Goal: Information Seeking & Learning: Learn about a topic

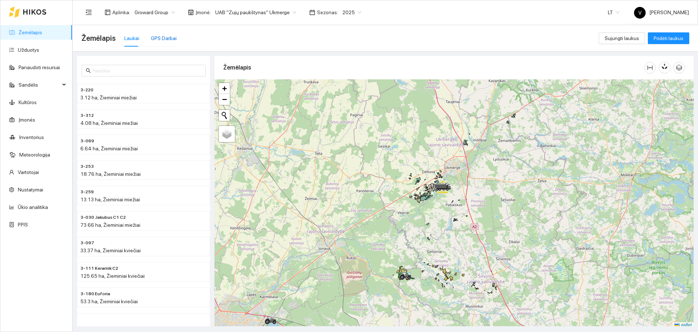
click at [162, 38] on div "GPS Darbai" at bounding box center [164, 38] width 26 height 8
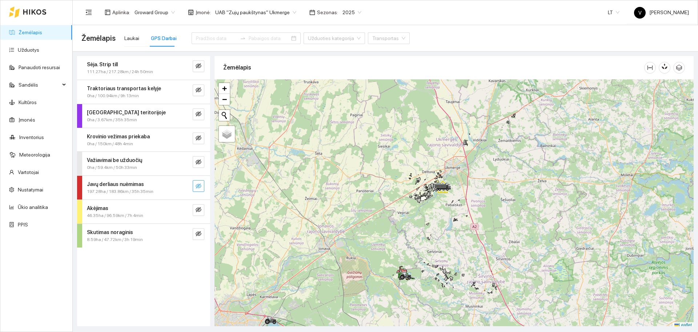
click at [200, 186] on icon "eye-invisible" at bounding box center [199, 186] width 6 height 6
click at [273, 17] on span "UAB "Zujų paukštynas" Ukmerge" at bounding box center [255, 12] width 81 height 11
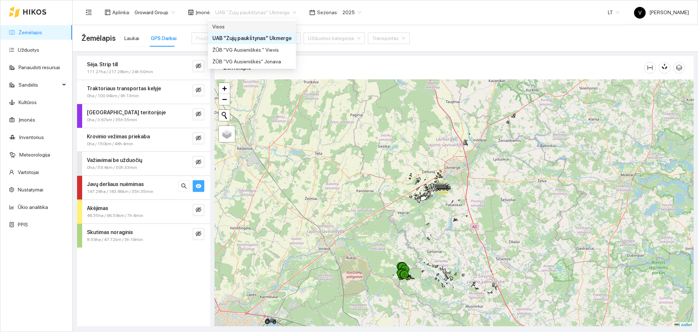
click at [243, 27] on div "Visos" at bounding box center [251, 27] width 79 height 8
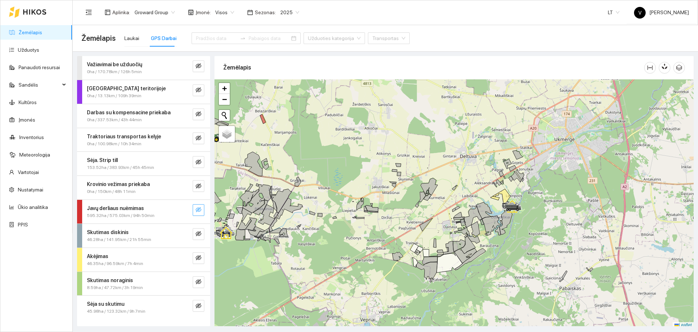
scroll to position [2, 0]
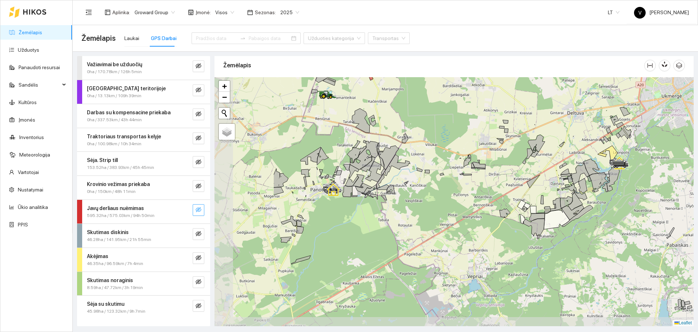
drag, startPoint x: 320, startPoint y: 184, endPoint x: 427, endPoint y: 143, distance: 114.8
click at [427, 143] on div at bounding box center [453, 201] width 479 height 249
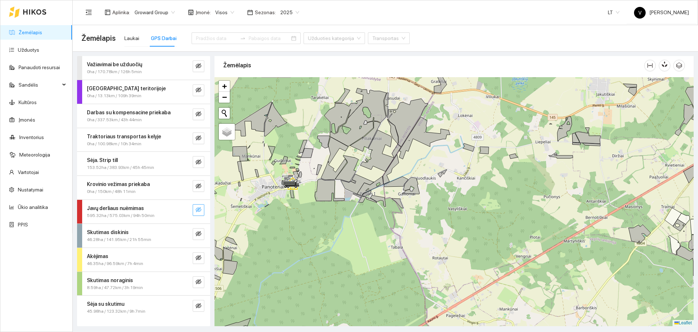
drag, startPoint x: 327, startPoint y: 157, endPoint x: 342, endPoint y: 189, distance: 35.1
click at [342, 189] on div at bounding box center [453, 201] width 479 height 249
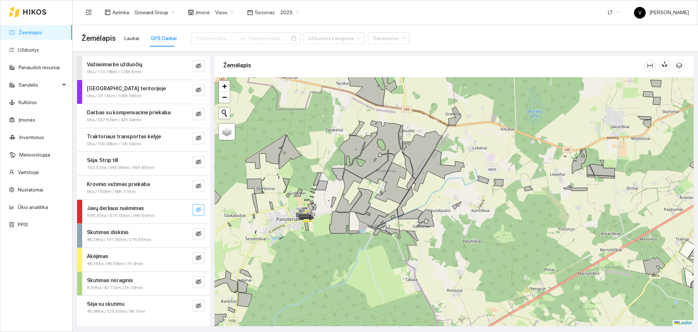
click at [202, 212] on button "button" at bounding box center [199, 210] width 12 height 12
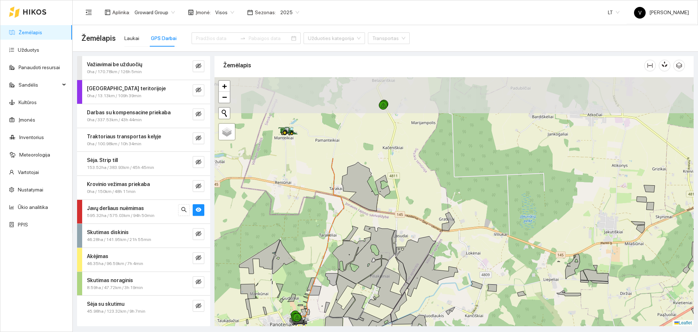
drag, startPoint x: 385, startPoint y: 112, endPoint x: 379, endPoint y: 217, distance: 105.3
click at [379, 217] on div at bounding box center [453, 201] width 479 height 249
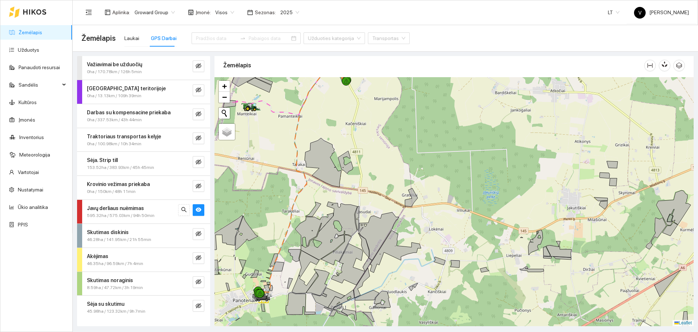
drag, startPoint x: 439, startPoint y: 213, endPoint x: 342, endPoint y: 113, distance: 139.4
click at [342, 113] on div at bounding box center [453, 201] width 479 height 249
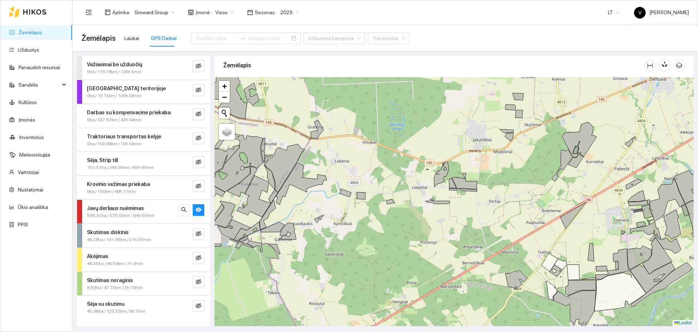
drag, startPoint x: 483, startPoint y: 218, endPoint x: 450, endPoint y: 226, distance: 34.5
click at [450, 226] on div at bounding box center [453, 201] width 479 height 249
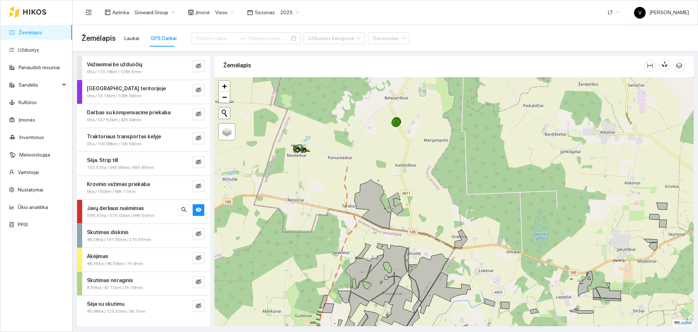
drag, startPoint x: 353, startPoint y: 158, endPoint x: 550, endPoint y: 300, distance: 242.9
click at [550, 300] on div at bounding box center [453, 201] width 479 height 249
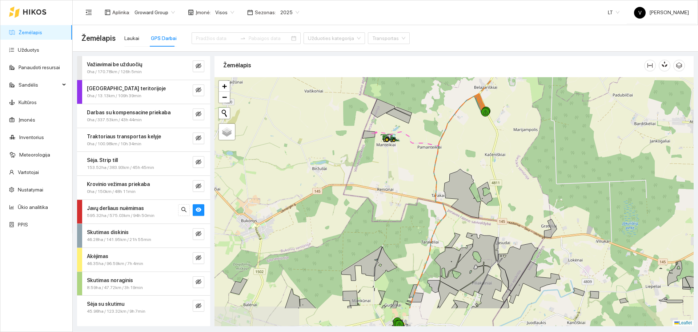
drag, startPoint x: 406, startPoint y: 195, endPoint x: 444, endPoint y: 151, distance: 57.7
click at [444, 151] on div at bounding box center [453, 201] width 479 height 249
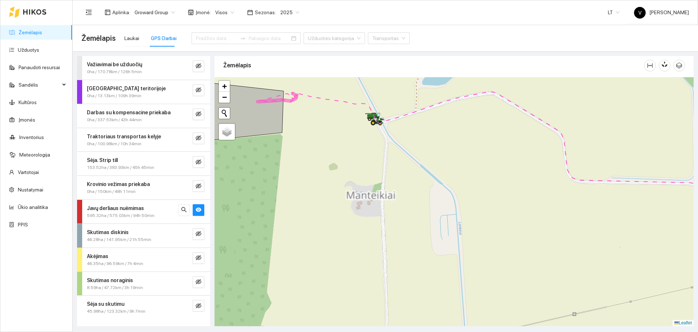
drag, startPoint x: 416, startPoint y: 137, endPoint x: 380, endPoint y: 147, distance: 36.6
click at [380, 147] on div at bounding box center [453, 201] width 479 height 249
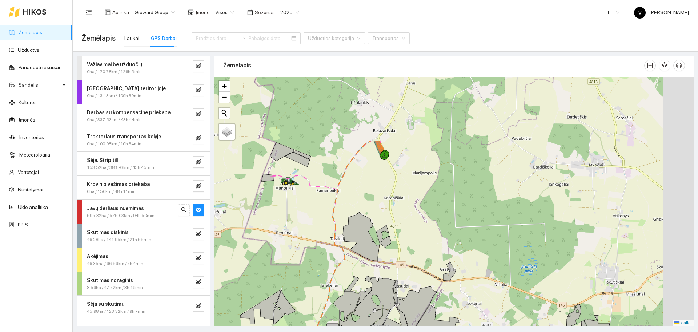
drag, startPoint x: 485, startPoint y: 142, endPoint x: 357, endPoint y: 253, distance: 169.9
click at [357, 253] on div at bounding box center [453, 201] width 479 height 249
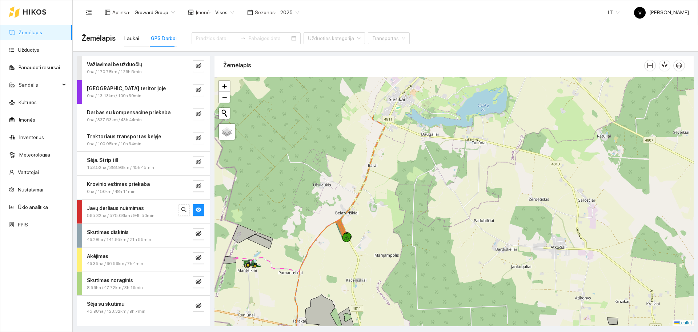
drag, startPoint x: 362, startPoint y: 204, endPoint x: 330, endPoint y: 299, distance: 100.4
click at [330, 299] on div at bounding box center [453, 201] width 479 height 249
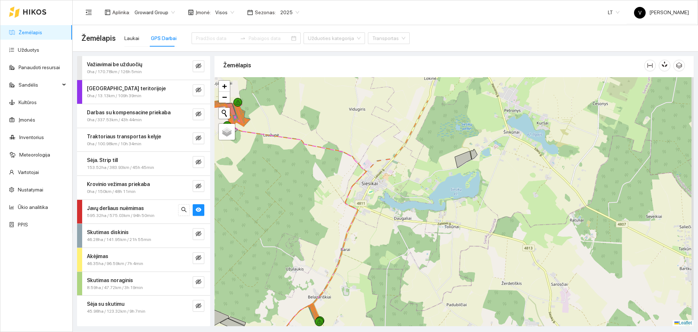
drag, startPoint x: 418, startPoint y: 205, endPoint x: 396, endPoint y: 277, distance: 75.5
click at [396, 277] on div at bounding box center [453, 201] width 479 height 249
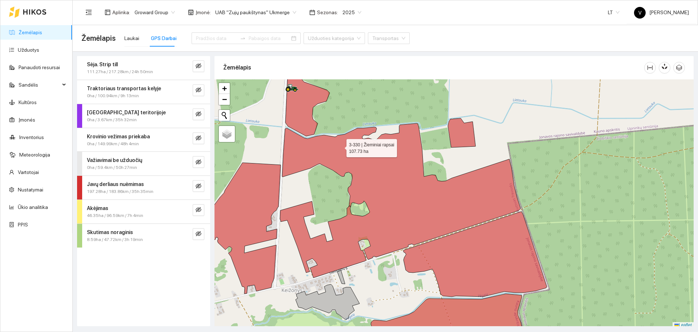
scroll to position [2, 0]
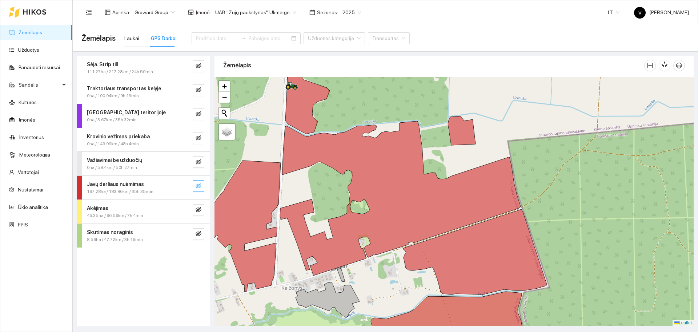
click at [202, 187] on button "button" at bounding box center [199, 186] width 12 height 12
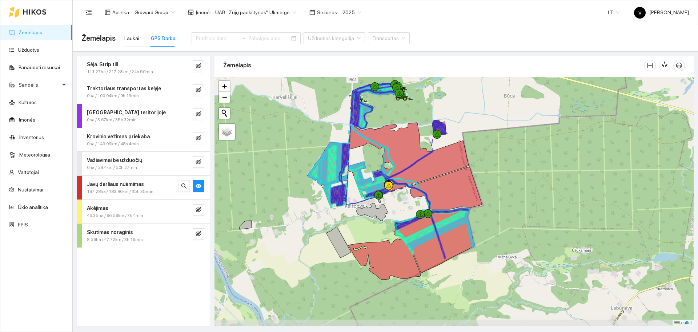
drag, startPoint x: 494, startPoint y: 276, endPoint x: 520, endPoint y: 210, distance: 71.2
click at [519, 216] on div at bounding box center [453, 201] width 479 height 249
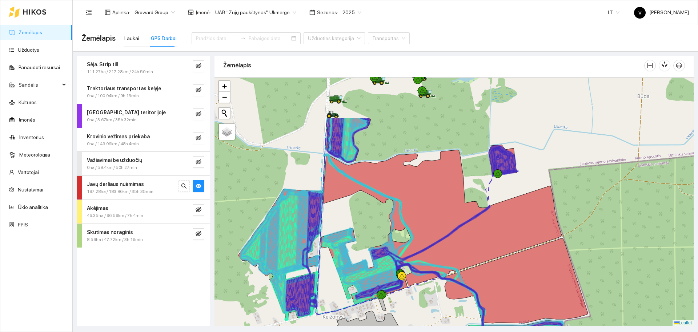
drag, startPoint x: 305, startPoint y: 133, endPoint x: 363, endPoint y: 199, distance: 87.3
click at [363, 199] on div at bounding box center [453, 201] width 479 height 249
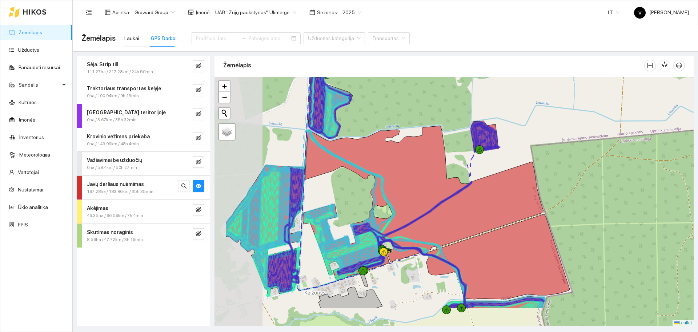
drag, startPoint x: 476, startPoint y: 176, endPoint x: 545, endPoint y: 126, distance: 85.5
click at [545, 126] on div at bounding box center [453, 201] width 479 height 249
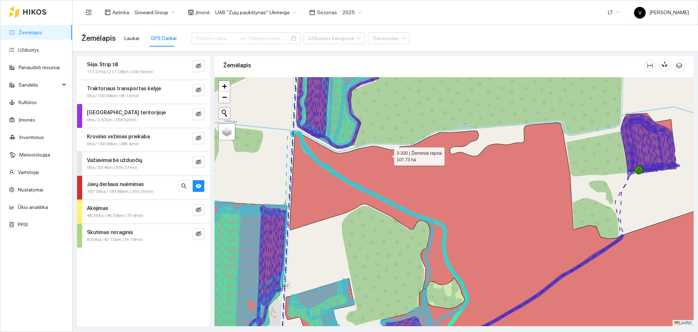
drag, startPoint x: 378, startPoint y: 108, endPoint x: 387, endPoint y: 155, distance: 47.8
click at [388, 157] on div at bounding box center [453, 201] width 479 height 249
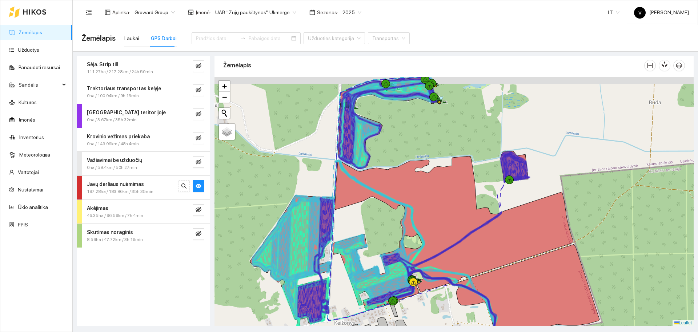
drag, startPoint x: 409, startPoint y: 99, endPoint x: 404, endPoint y: 124, distance: 25.1
click at [405, 123] on div at bounding box center [453, 201] width 479 height 249
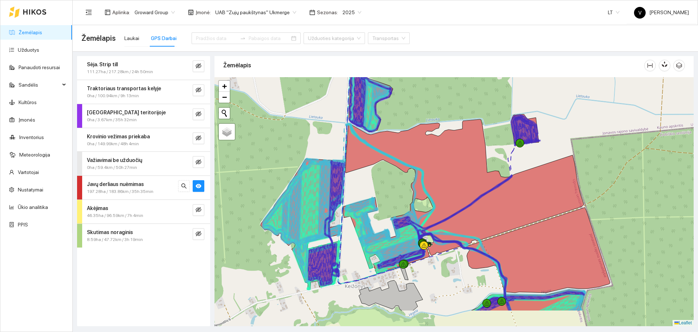
drag, startPoint x: 404, startPoint y: 131, endPoint x: 416, endPoint y: 90, distance: 42.4
click at [416, 90] on div at bounding box center [453, 201] width 479 height 249
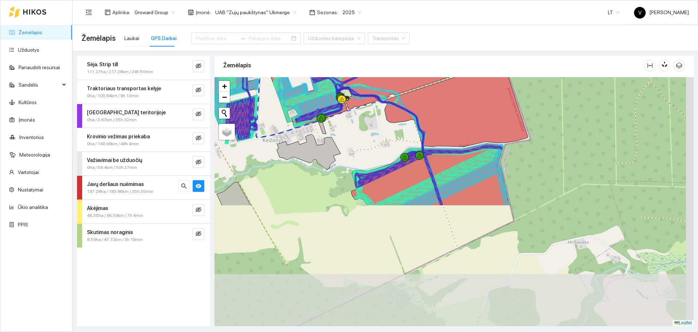
drag, startPoint x: 541, startPoint y: 226, endPoint x: 463, endPoint y: 81, distance: 164.4
click at [465, 87] on icon at bounding box center [456, 103] width 144 height 85
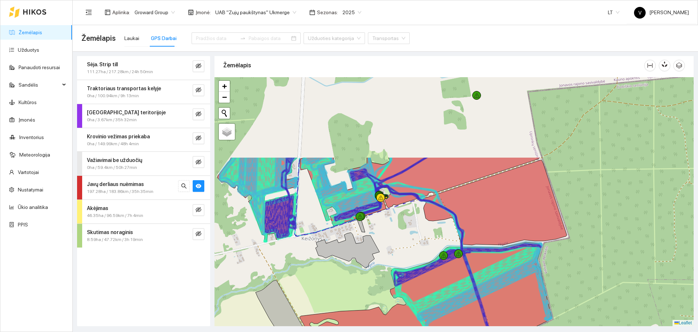
drag, startPoint x: 536, startPoint y: 130, endPoint x: 577, endPoint y: 236, distance: 113.8
click at [577, 236] on div at bounding box center [453, 201] width 479 height 249
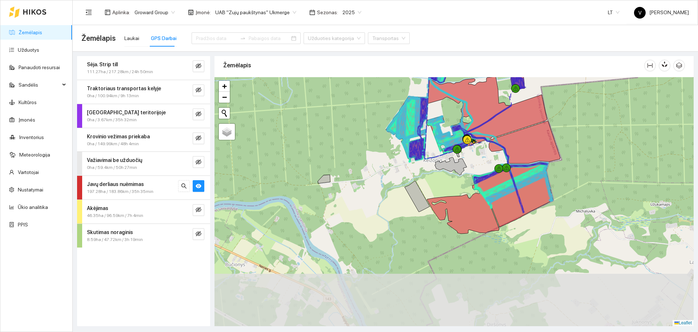
drag, startPoint x: 583, startPoint y: 250, endPoint x: 570, endPoint y: 167, distance: 84.4
click at [570, 167] on div at bounding box center [453, 201] width 479 height 249
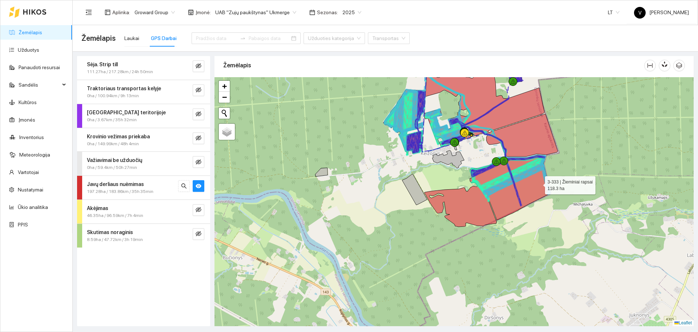
click at [526, 185] on icon at bounding box center [487, 191] width 126 height 72
click at [35, 50] on link "Užduotys" at bounding box center [28, 50] width 21 height 6
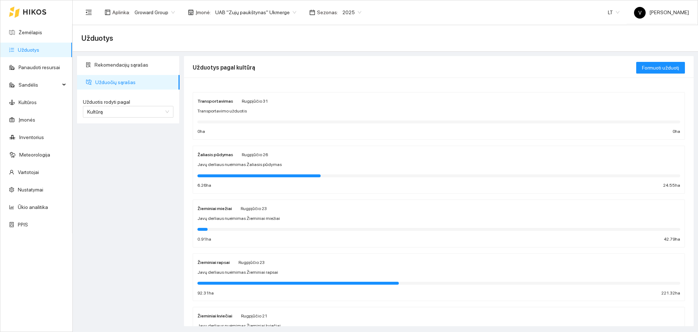
click at [216, 260] on strong "Žieminiai rapsai" at bounding box center [213, 262] width 32 height 5
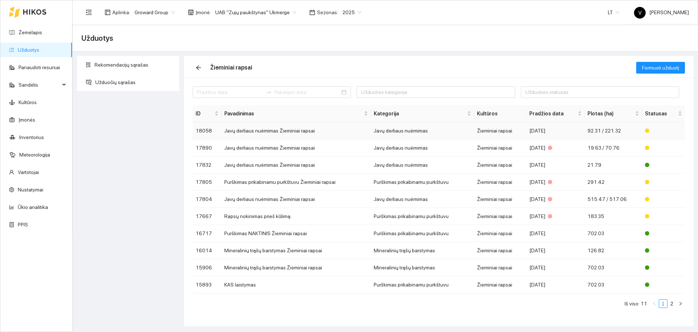
click at [284, 133] on td "Javų derliaus nuėmimas Žieminiai rapsai" at bounding box center [295, 130] width 149 height 17
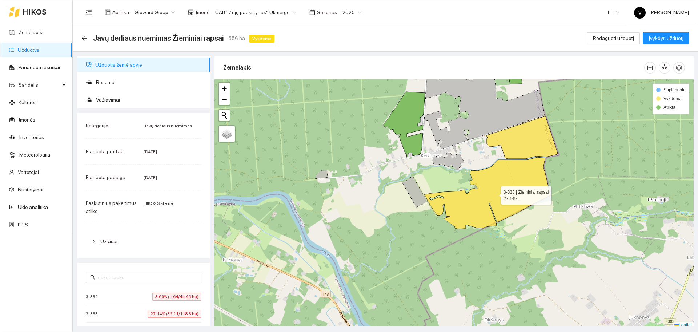
scroll to position [2, 0]
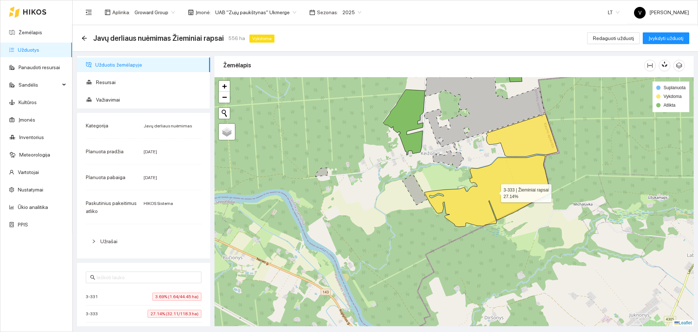
click at [521, 188] on icon at bounding box center [487, 191] width 126 height 72
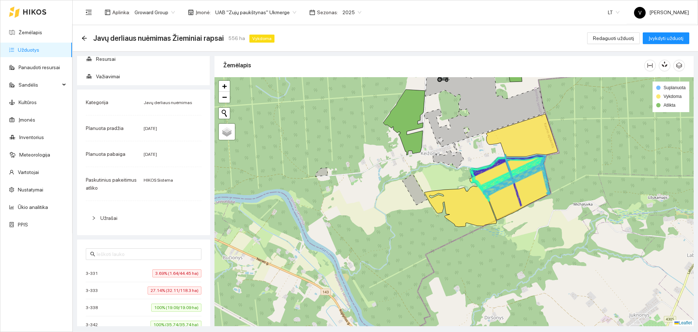
scroll to position [45, 0]
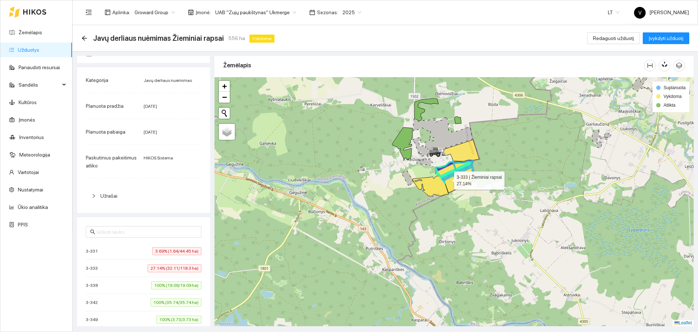
click at [225, 14] on span "UAB "Zujų paukštynas" Ukmerge" at bounding box center [255, 12] width 81 height 11
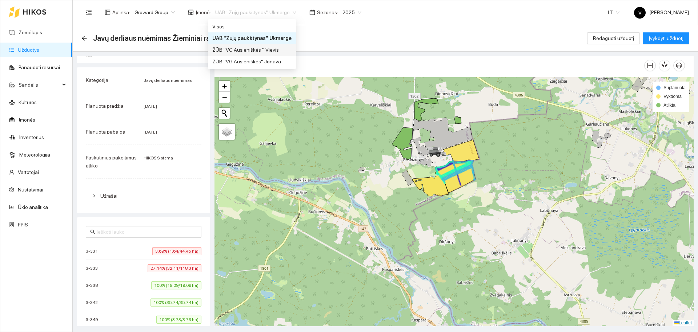
click at [257, 51] on div "ŽŪB "VG Ausieniškės " Vievis" at bounding box center [251, 50] width 79 height 8
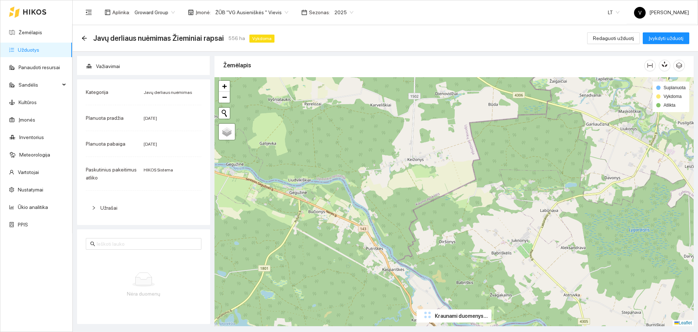
scroll to position [45, 0]
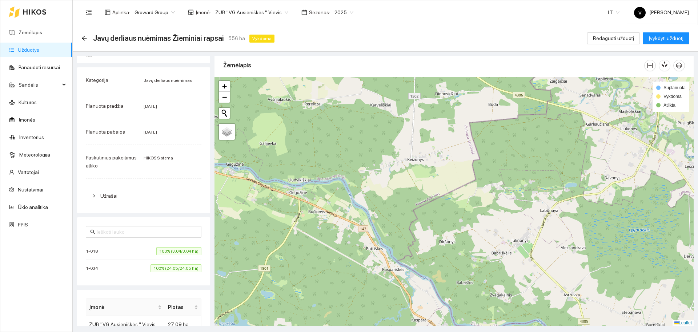
drag, startPoint x: 527, startPoint y: 240, endPoint x: 505, endPoint y: 219, distance: 30.6
click at [505, 220] on div at bounding box center [453, 201] width 479 height 249
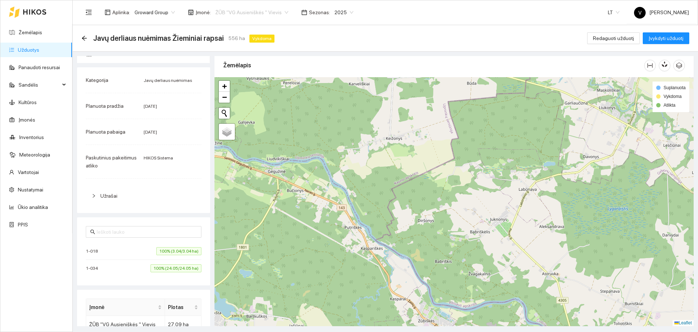
click at [270, 11] on span "ŽŪB "VG Ausieniškės " Vievis" at bounding box center [251, 12] width 73 height 11
click at [496, 255] on div at bounding box center [453, 201] width 479 height 249
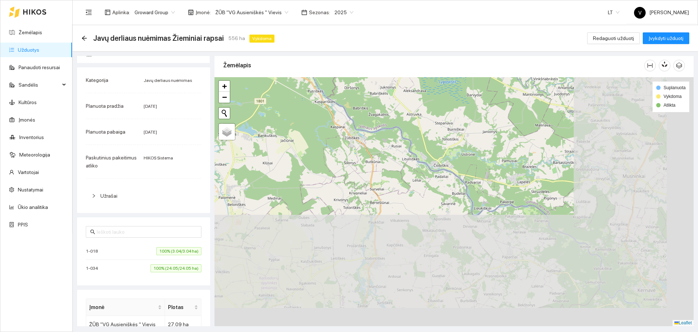
drag, startPoint x: 583, startPoint y: 262, endPoint x: 423, endPoint y: 101, distance: 226.7
click at [423, 105] on div at bounding box center [453, 201] width 479 height 249
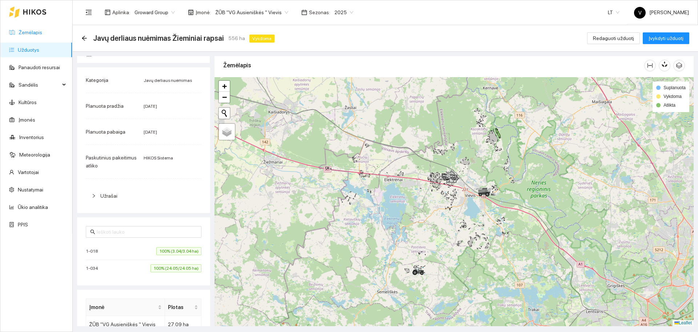
click at [42, 32] on link "Žemėlapis" at bounding box center [31, 32] width 24 height 6
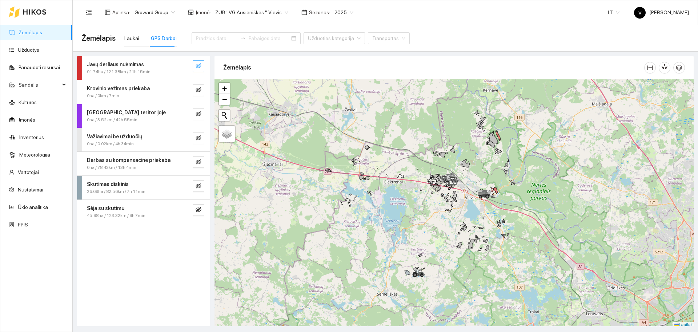
click at [195, 65] on button "button" at bounding box center [199, 66] width 12 height 12
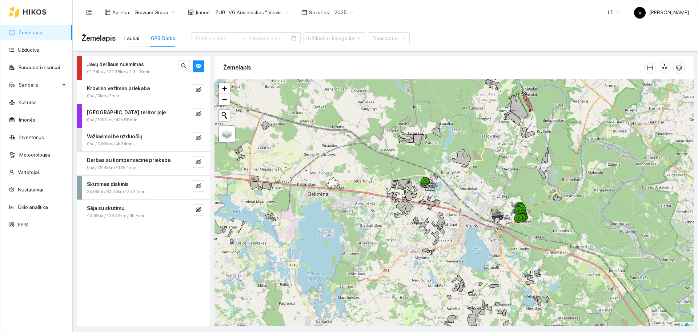
scroll to position [2, 0]
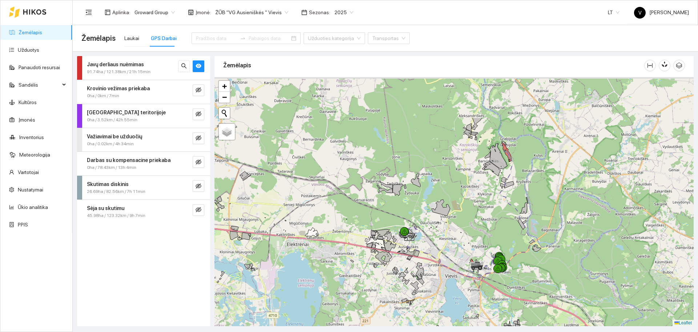
drag, startPoint x: 526, startPoint y: 108, endPoint x: 502, endPoint y: 176, distance: 72.2
click at [502, 176] on div at bounding box center [453, 201] width 479 height 249
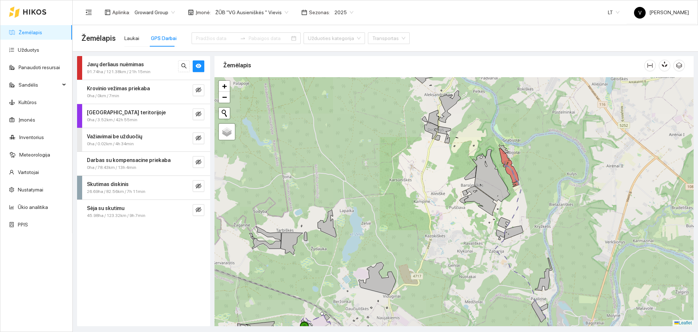
drag, startPoint x: 572, startPoint y: 234, endPoint x: 553, endPoint y: 147, distance: 88.9
click at [553, 148] on div at bounding box center [453, 201] width 479 height 249
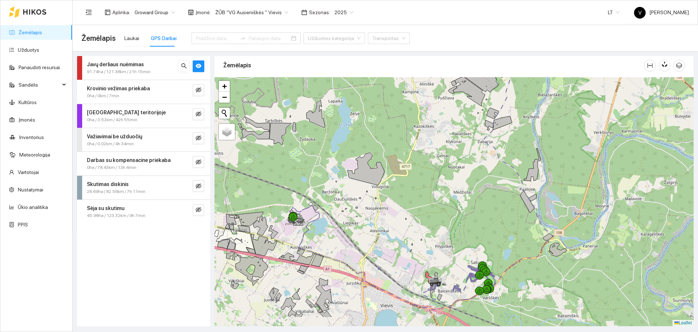
drag, startPoint x: 538, startPoint y: 245, endPoint x: 560, endPoint y: 153, distance: 94.6
click at [560, 157] on div at bounding box center [453, 201] width 479 height 249
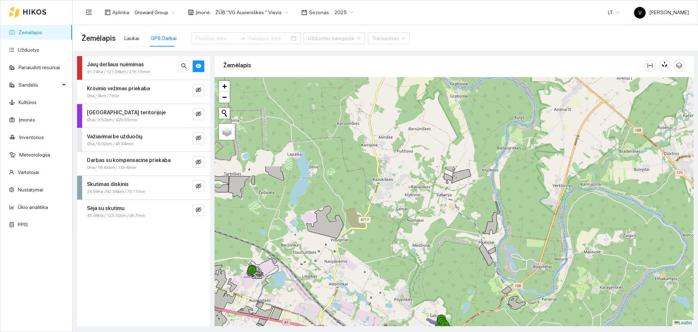
drag, startPoint x: 572, startPoint y: 124, endPoint x: 512, endPoint y: 237, distance: 128.5
click at [512, 237] on div at bounding box center [453, 201] width 479 height 249
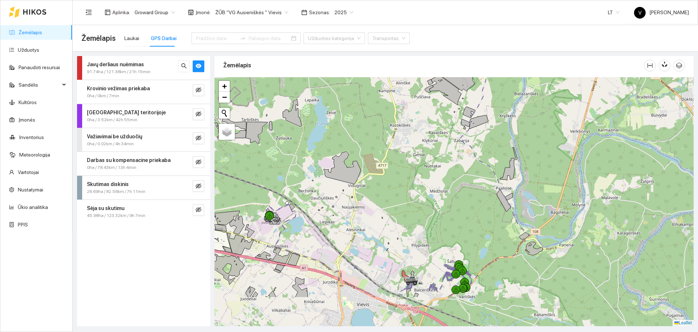
drag, startPoint x: 512, startPoint y: 252, endPoint x: 529, endPoint y: 198, distance: 56.9
click at [529, 198] on div at bounding box center [453, 201] width 479 height 249
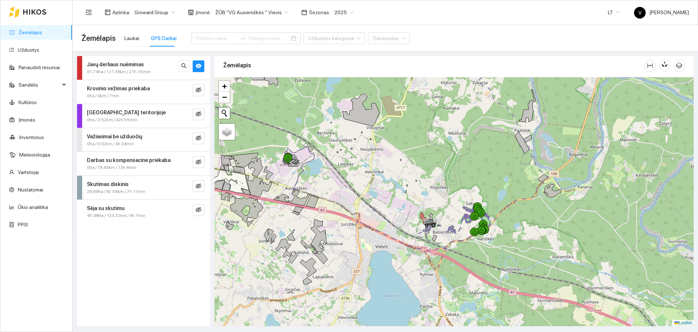
drag, startPoint x: 528, startPoint y: 276, endPoint x: 543, endPoint y: 216, distance: 61.8
click at [547, 217] on div at bounding box center [453, 201] width 479 height 249
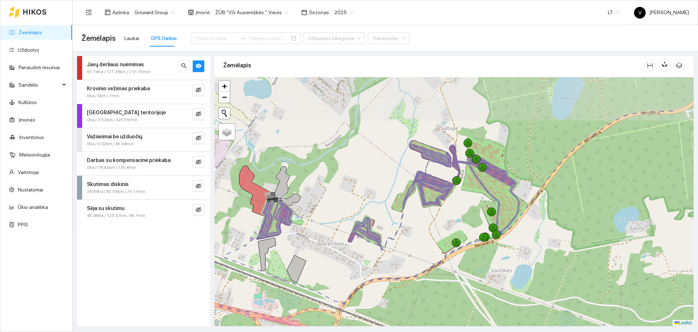
drag, startPoint x: 554, startPoint y: 151, endPoint x: 577, endPoint y: 213, distance: 66.8
click at [577, 213] on div at bounding box center [453, 201] width 479 height 249
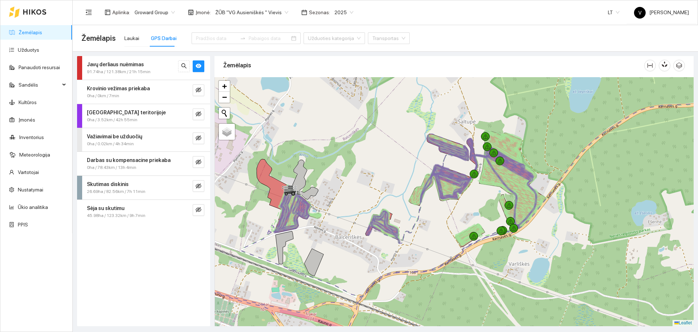
drag, startPoint x: 340, startPoint y: 171, endPoint x: 345, endPoint y: 167, distance: 6.5
click at [345, 167] on div at bounding box center [453, 201] width 479 height 249
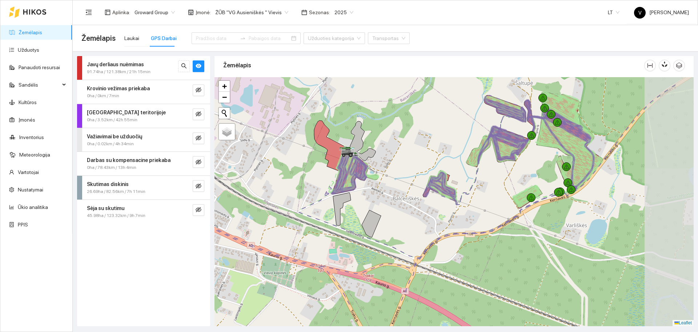
drag, startPoint x: 482, startPoint y: 193, endPoint x: 420, endPoint y: 146, distance: 78.3
click at [420, 146] on div at bounding box center [453, 201] width 479 height 249
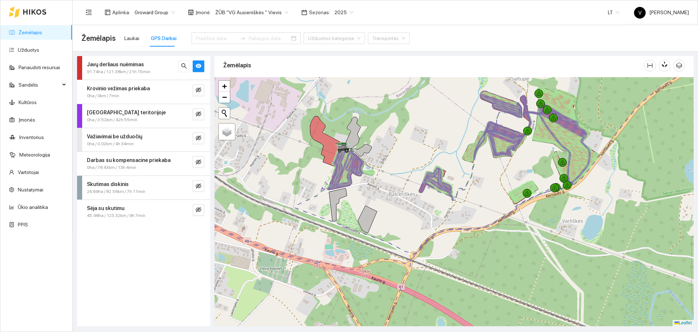
drag, startPoint x: 552, startPoint y: 133, endPoint x: 545, endPoint y: 164, distance: 31.0
click at [545, 164] on icon at bounding box center [554, 150] width 35 height 75
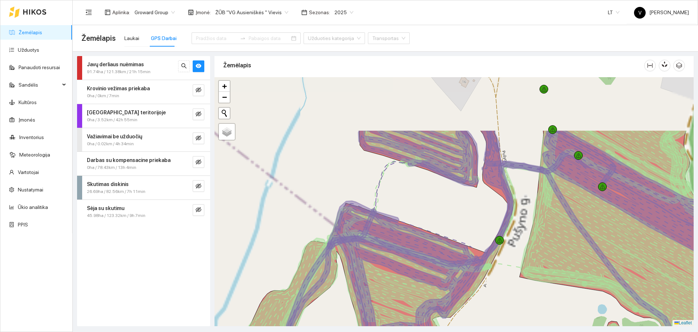
drag, startPoint x: 466, startPoint y: 126, endPoint x: 519, endPoint y: 204, distance: 93.8
click at [519, 204] on div at bounding box center [453, 201] width 479 height 249
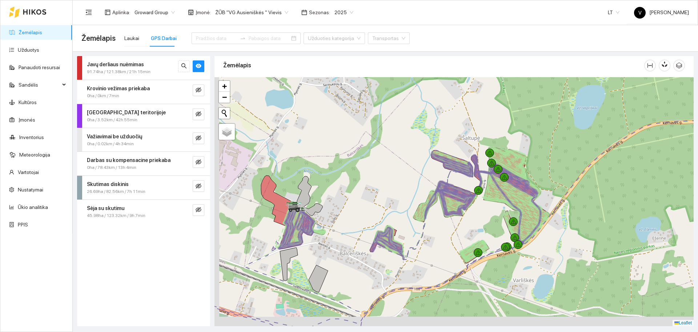
click at [473, 227] on div at bounding box center [453, 201] width 479 height 249
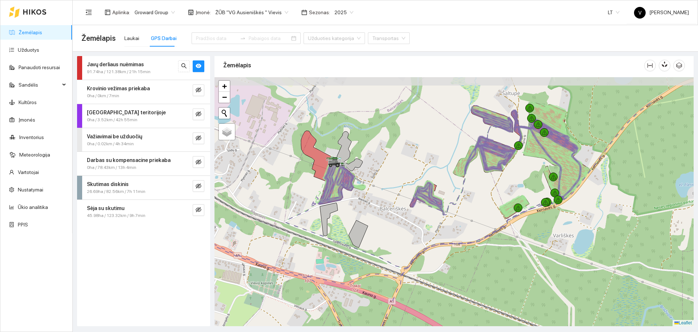
drag, startPoint x: 468, startPoint y: 131, endPoint x: 514, endPoint y: 178, distance: 65.6
click at [514, 178] on div at bounding box center [453, 201] width 479 height 249
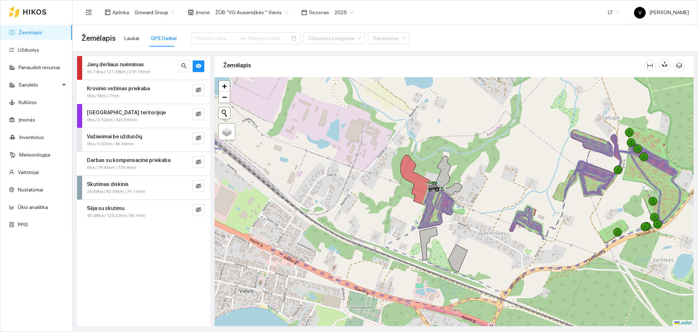
drag, startPoint x: 372, startPoint y: 181, endPoint x: 472, endPoint y: 205, distance: 102.5
click at [472, 205] on div at bounding box center [453, 201] width 479 height 249
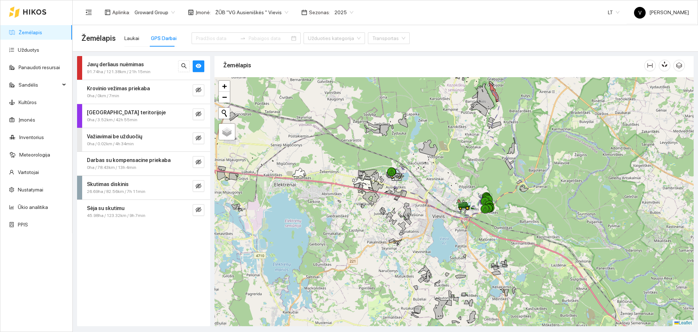
click at [269, 13] on span "ŽŪB "VG Ausieniškės " Vievis" at bounding box center [251, 12] width 73 height 11
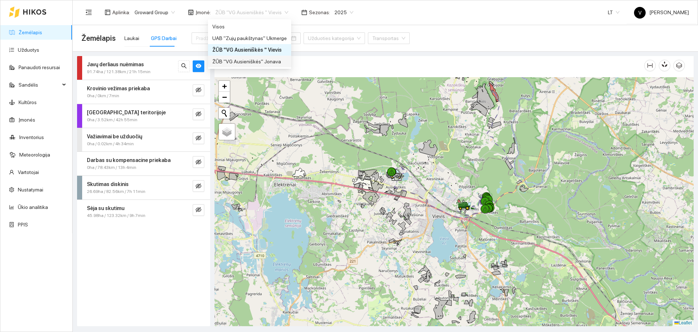
click at [266, 65] on div "ŽŪB "VG Ausieniškės" Jonava" at bounding box center [249, 61] width 75 height 8
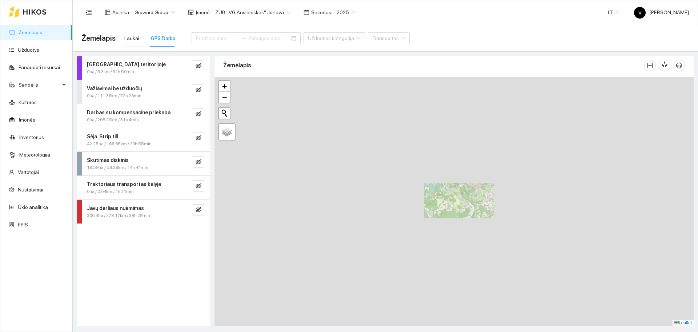
drag, startPoint x: 400, startPoint y: 141, endPoint x: 427, endPoint y: 210, distance: 75.1
click at [427, 210] on div at bounding box center [453, 201] width 479 height 249
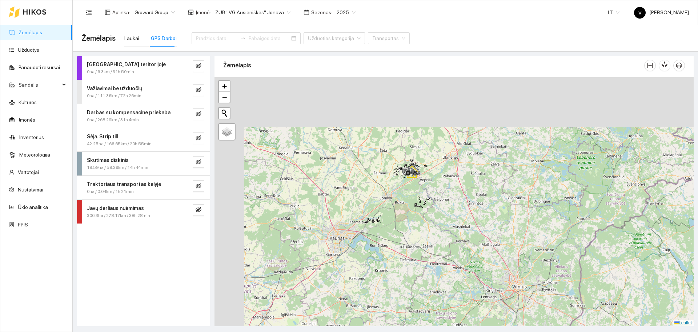
drag, startPoint x: 398, startPoint y: 130, endPoint x: 439, endPoint y: 230, distance: 108.1
click at [444, 242] on div at bounding box center [453, 201] width 479 height 249
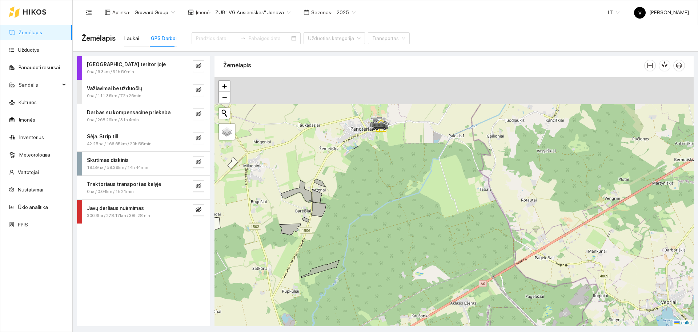
drag, startPoint x: 410, startPoint y: 120, endPoint x: 478, endPoint y: 241, distance: 138.5
click at [478, 241] on div at bounding box center [453, 201] width 479 height 249
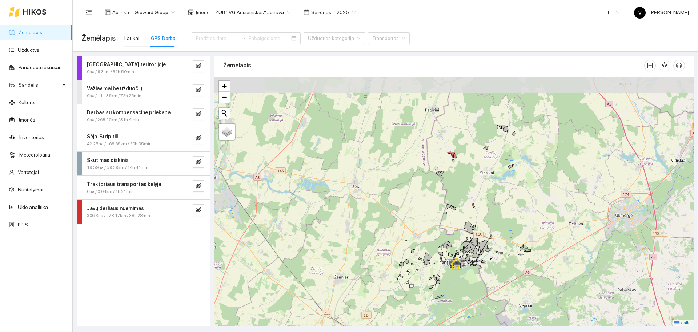
drag, startPoint x: 452, startPoint y: 151, endPoint x: 458, endPoint y: 223, distance: 72.6
click at [458, 223] on div at bounding box center [453, 201] width 479 height 249
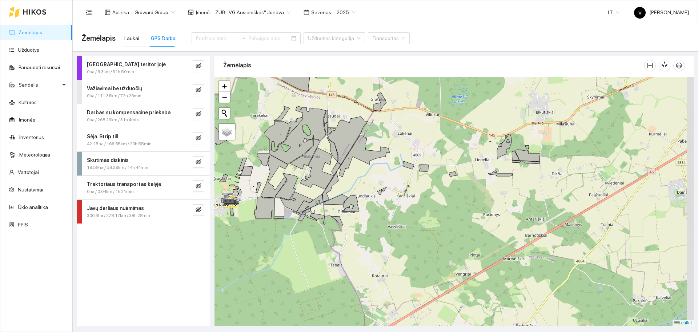
drag, startPoint x: 525, startPoint y: 189, endPoint x: 468, endPoint y: 184, distance: 58.1
click at [468, 184] on div at bounding box center [453, 201] width 479 height 249
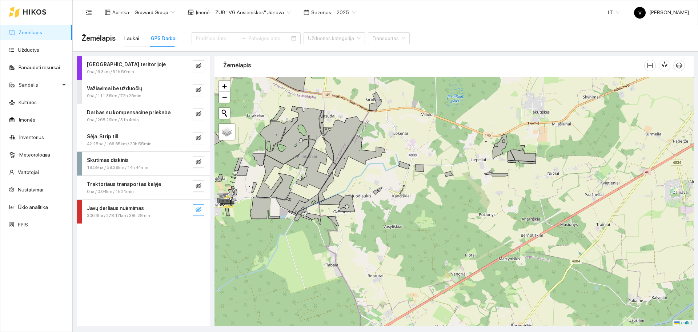
click at [199, 209] on icon "eye-invisible" at bounding box center [199, 209] width 6 height 5
click at [209, 39] on input at bounding box center [216, 38] width 41 height 8
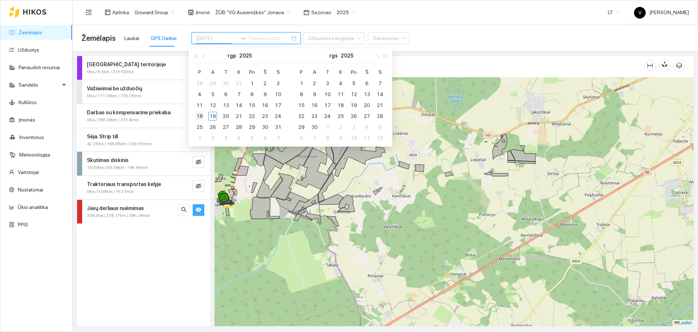
type input "2025-08-18"
click at [201, 117] on div "18" at bounding box center [199, 116] width 9 height 9
type input "2025-08-19"
click at [214, 117] on div "19" at bounding box center [212, 116] width 9 height 9
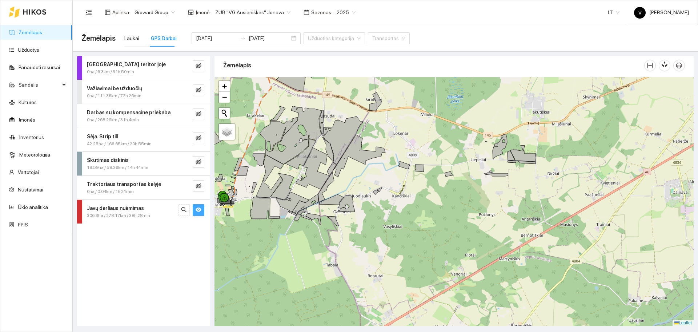
click at [202, 214] on button "button" at bounding box center [199, 210] width 12 height 12
click at [200, 212] on icon "eye-invisible" at bounding box center [199, 209] width 6 height 6
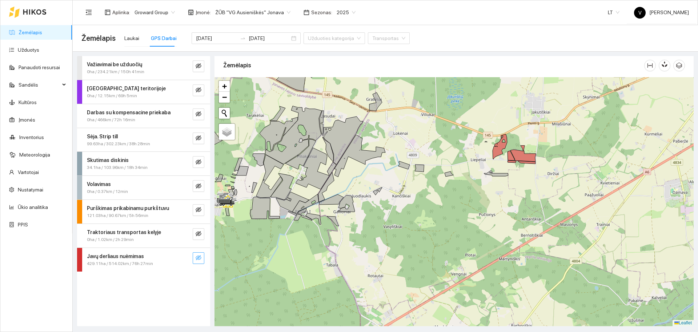
click at [198, 256] on icon "eye-invisible" at bounding box center [199, 257] width 6 height 6
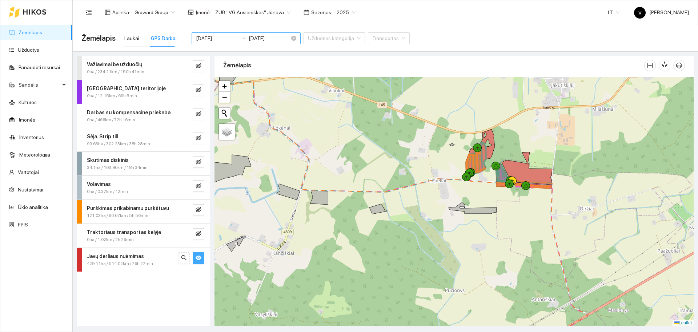
click at [211, 37] on input "2025-08-18" at bounding box center [216, 38] width 41 height 8
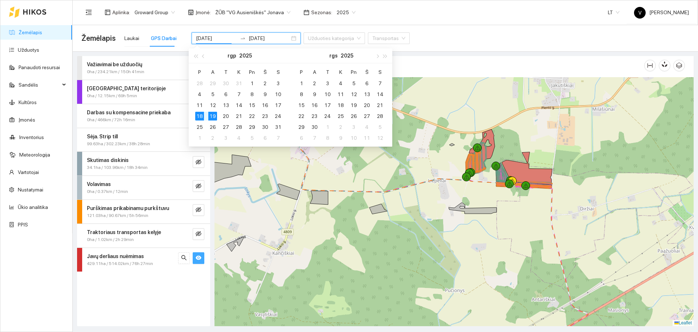
type input "2025-08-19"
click at [216, 116] on div "19" at bounding box center [212, 116] width 9 height 9
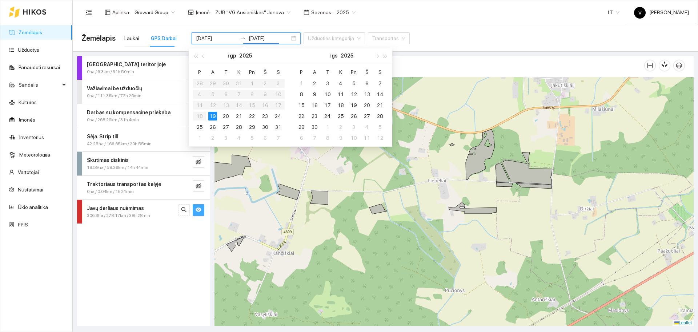
click at [216, 116] on div "19" at bounding box center [212, 116] width 9 height 9
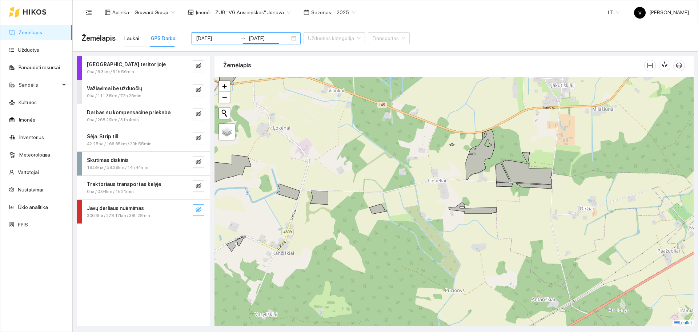
click at [203, 213] on button "button" at bounding box center [199, 210] width 12 height 12
click at [200, 208] on icon "eye" at bounding box center [199, 210] width 6 height 4
drag, startPoint x: 277, startPoint y: 237, endPoint x: 492, endPoint y: 196, distance: 219.1
click at [490, 196] on div at bounding box center [453, 201] width 479 height 249
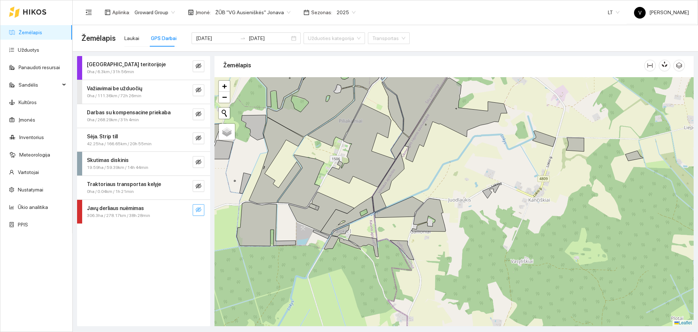
click at [206, 210] on div "Javų derliaus nuėmimas 306.3ha / 278.17km / 38h 28min" at bounding box center [143, 212] width 133 height 24
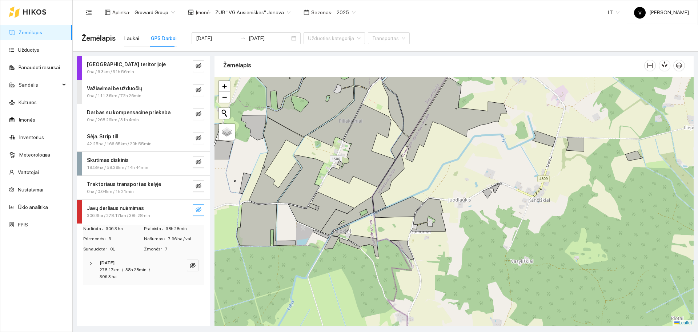
click at [202, 211] on button "button" at bounding box center [199, 210] width 12 height 12
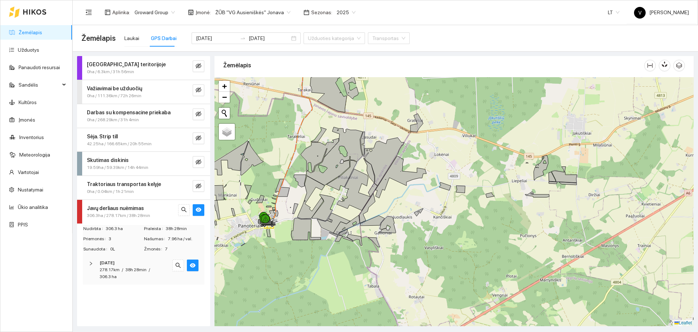
drag, startPoint x: 510, startPoint y: 184, endPoint x: 524, endPoint y: 220, distance: 38.1
click at [524, 219] on div at bounding box center [453, 201] width 479 height 249
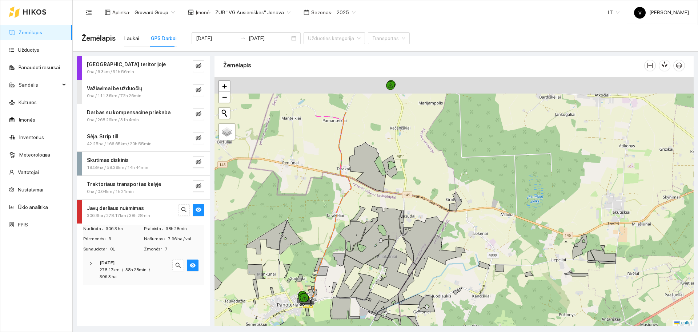
drag, startPoint x: 338, startPoint y: 149, endPoint x: 374, endPoint y: 216, distance: 76.3
click at [374, 216] on div at bounding box center [453, 201] width 479 height 249
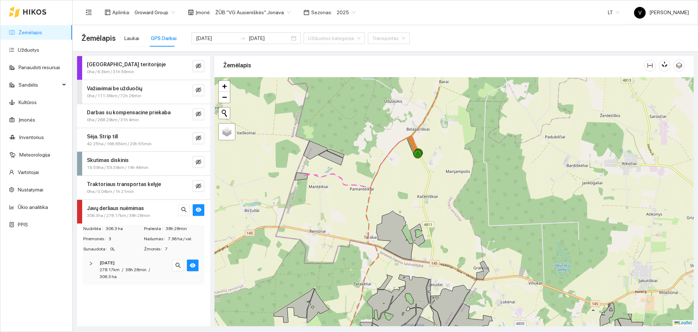
drag, startPoint x: 376, startPoint y: 148, endPoint x: 393, endPoint y: 188, distance: 43.3
click at [393, 188] on div at bounding box center [453, 201] width 479 height 249
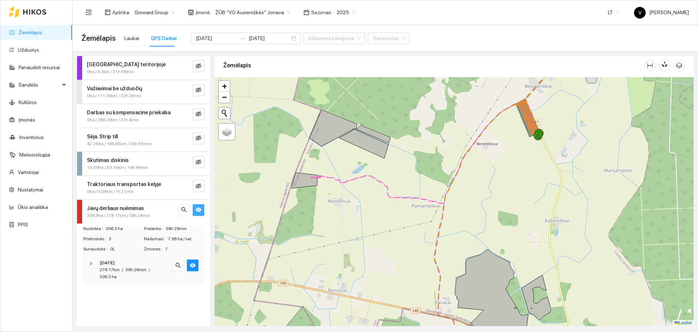
click at [199, 210] on icon "eye" at bounding box center [199, 209] width 6 height 6
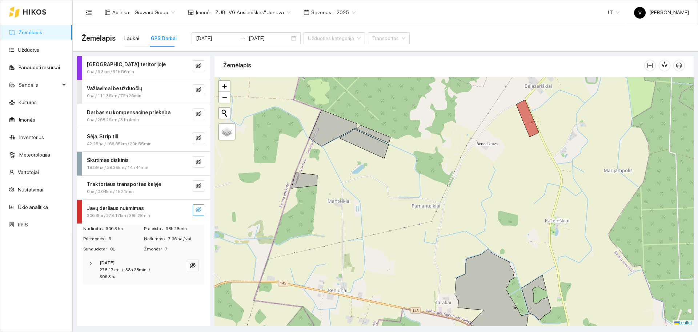
click at [197, 208] on icon "eye-invisible" at bounding box center [199, 209] width 6 height 5
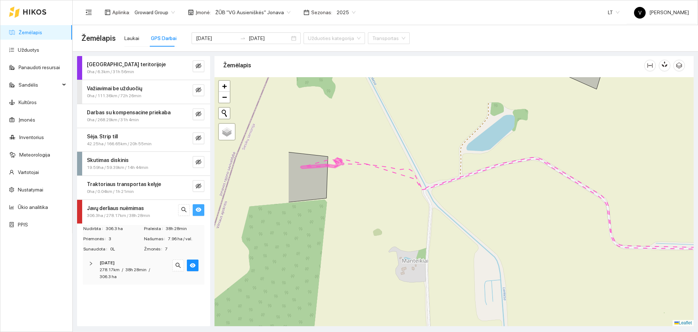
drag, startPoint x: 265, startPoint y: 183, endPoint x: 387, endPoint y: 207, distance: 124.5
click at [387, 207] on div at bounding box center [453, 201] width 479 height 249
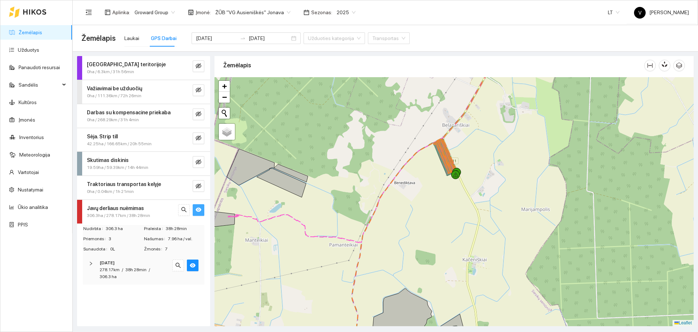
drag, startPoint x: 428, startPoint y: 188, endPoint x: 409, endPoint y: 203, distance: 23.9
click at [409, 203] on div at bounding box center [453, 201] width 479 height 249
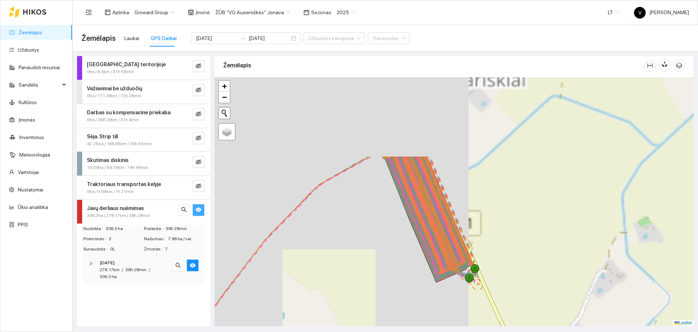
drag, startPoint x: 516, startPoint y: 115, endPoint x: 503, endPoint y: 222, distance: 108.7
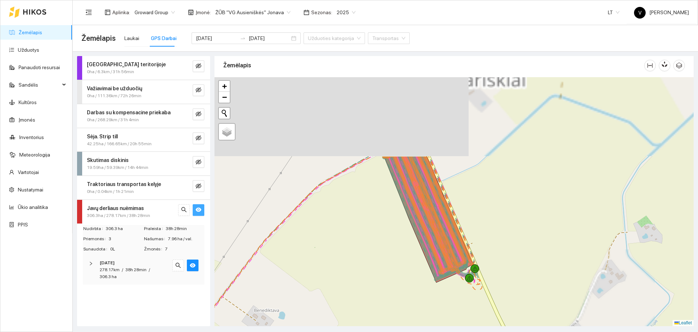
click at [503, 222] on div at bounding box center [453, 201] width 479 height 249
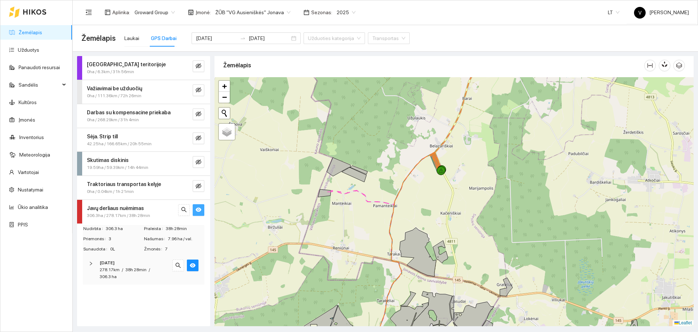
drag, startPoint x: 402, startPoint y: 227, endPoint x: 413, endPoint y: 210, distance: 20.2
click at [413, 210] on div at bounding box center [453, 201] width 479 height 249
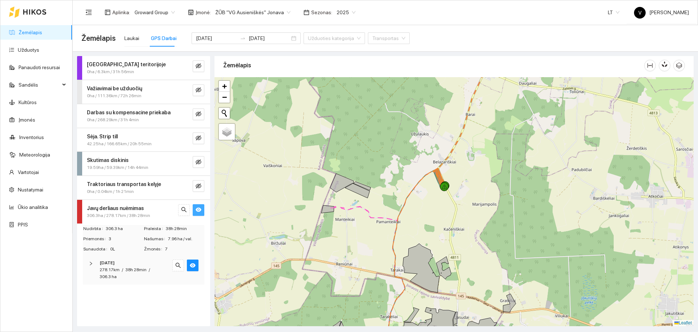
drag, startPoint x: 509, startPoint y: 128, endPoint x: 487, endPoint y: 174, distance: 51.1
click at [503, 167] on div at bounding box center [453, 201] width 479 height 249
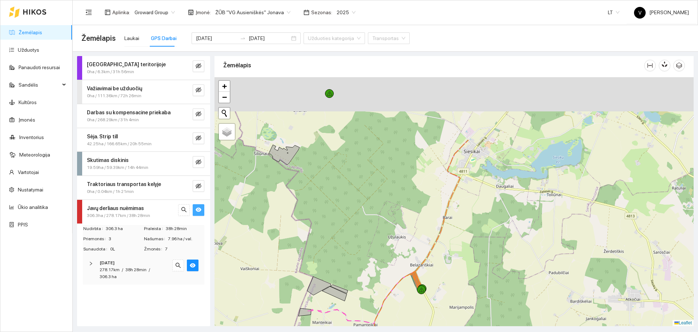
drag, startPoint x: 500, startPoint y: 203, endPoint x: 492, endPoint y: 236, distance: 33.8
click at [492, 236] on div at bounding box center [453, 201] width 479 height 249
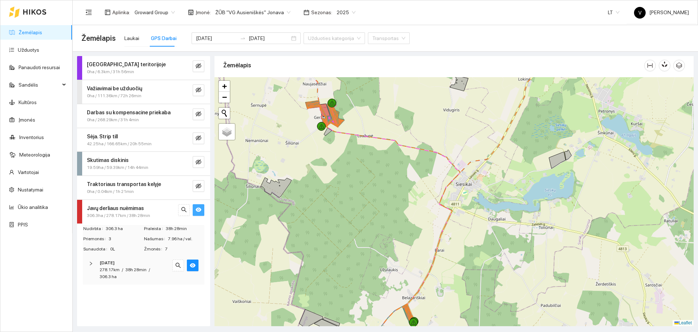
drag, startPoint x: 346, startPoint y: 181, endPoint x: 365, endPoint y: 204, distance: 30.5
click at [365, 204] on div at bounding box center [453, 201] width 479 height 249
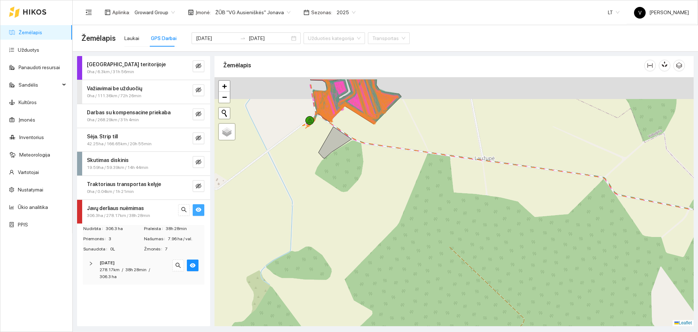
drag, startPoint x: 356, startPoint y: 154, endPoint x: 371, endPoint y: 204, distance: 52.2
click at [380, 220] on div at bounding box center [453, 201] width 479 height 249
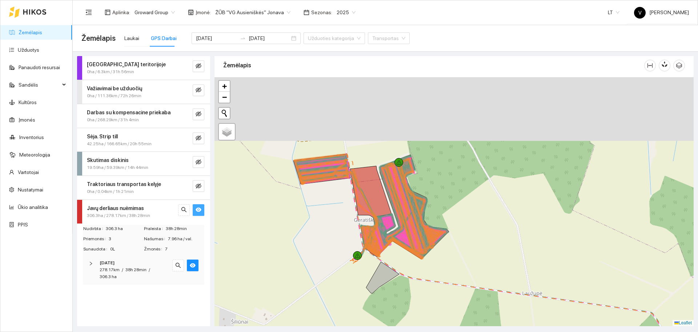
drag, startPoint x: 394, startPoint y: 195, endPoint x: 424, endPoint y: 290, distance: 99.7
click at [424, 290] on div at bounding box center [453, 201] width 479 height 249
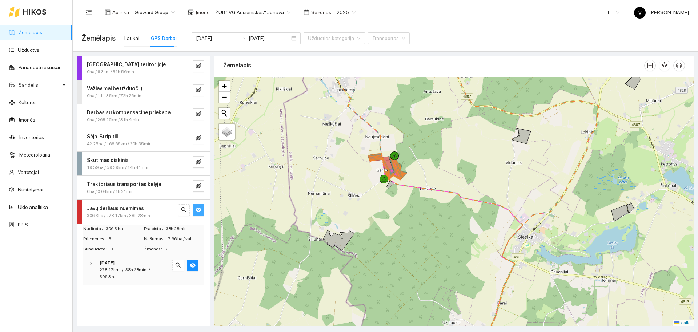
drag, startPoint x: 338, startPoint y: 255, endPoint x: 380, endPoint y: 237, distance: 46.1
click at [380, 237] on div at bounding box center [453, 201] width 479 height 249
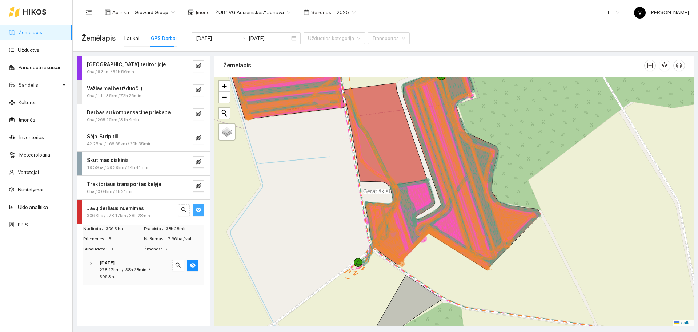
click at [201, 213] on span "eye" at bounding box center [199, 209] width 6 height 7
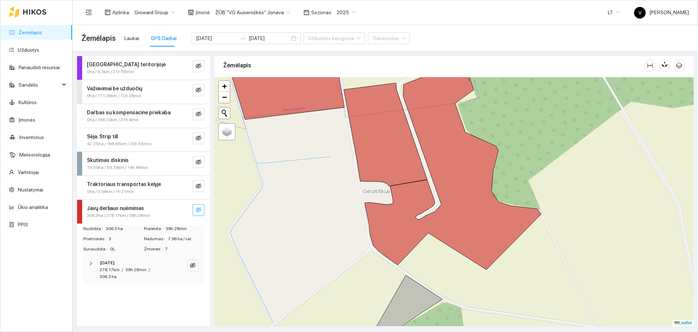
click at [200, 210] on icon "eye-invisible" at bounding box center [199, 209] width 6 height 6
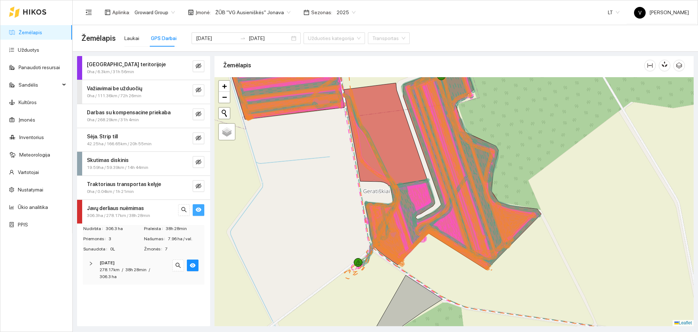
click at [200, 210] on icon "eye" at bounding box center [199, 210] width 6 height 4
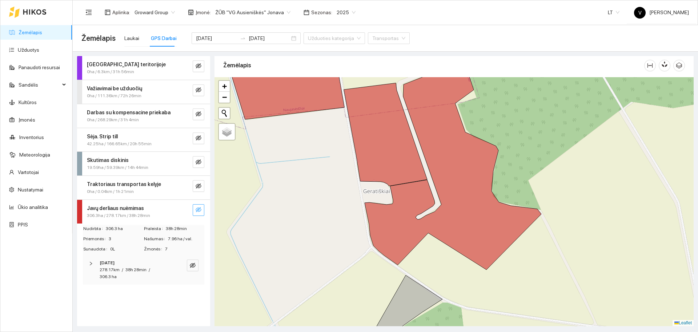
click at [201, 210] on icon "eye-invisible" at bounding box center [199, 209] width 6 height 6
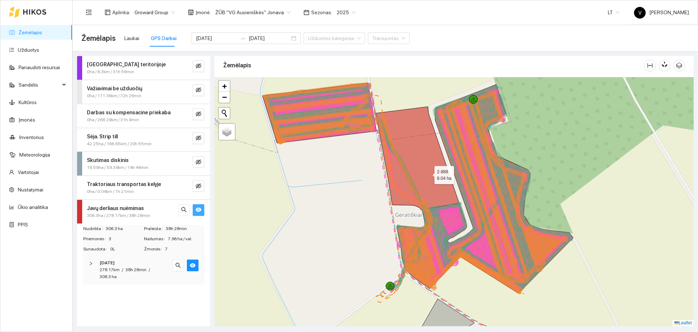
drag, startPoint x: 382, startPoint y: 145, endPoint x: 432, endPoint y: 177, distance: 60.0
click at [432, 177] on icon at bounding box center [417, 158] width 83 height 103
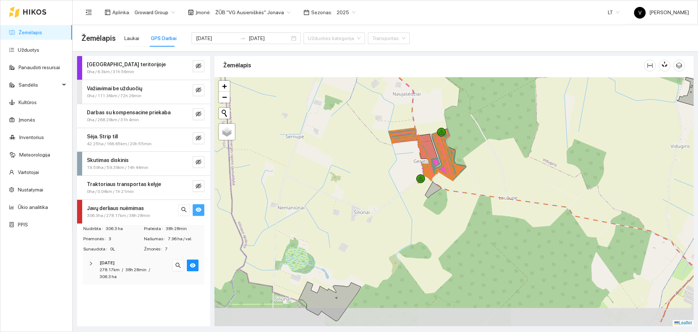
drag, startPoint x: 534, startPoint y: 221, endPoint x: 522, endPoint y: 195, distance: 28.8
click at [522, 195] on div at bounding box center [453, 201] width 479 height 249
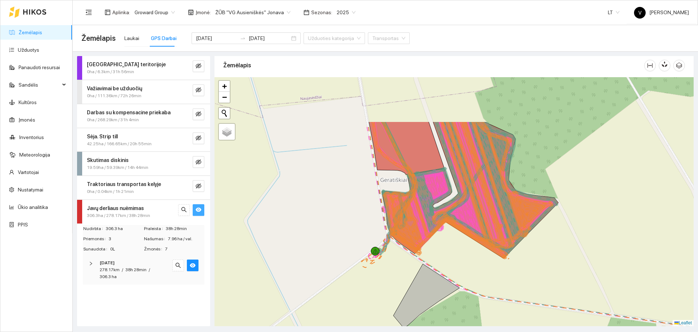
drag, startPoint x: 449, startPoint y: 205, endPoint x: 452, endPoint y: 222, distance: 17.7
click at [452, 222] on icon at bounding box center [465, 185] width 175 height 128
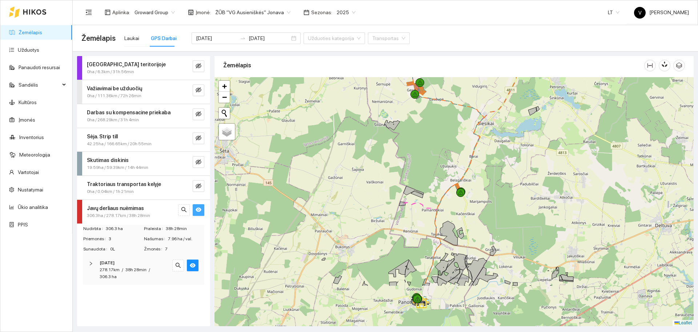
drag, startPoint x: 473, startPoint y: 222, endPoint x: 462, endPoint y: 198, distance: 26.9
click at [465, 176] on div at bounding box center [453, 201] width 479 height 249
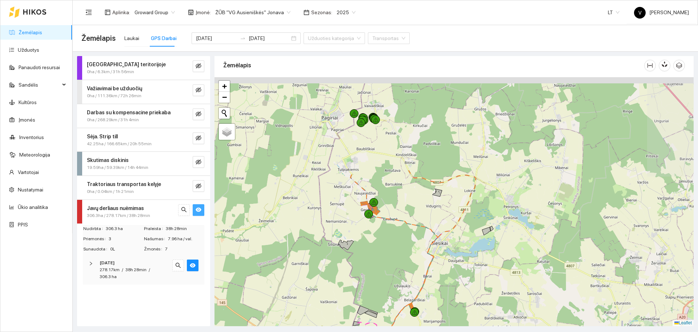
drag, startPoint x: 452, startPoint y: 168, endPoint x: 416, endPoint y: 259, distance: 98.2
click at [416, 259] on div at bounding box center [453, 201] width 479 height 249
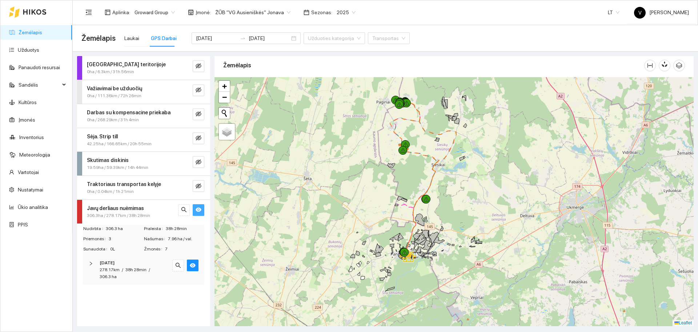
drag, startPoint x: 466, startPoint y: 144, endPoint x: 466, endPoint y: 168, distance: 24.7
click at [466, 168] on div at bounding box center [453, 201] width 479 height 249
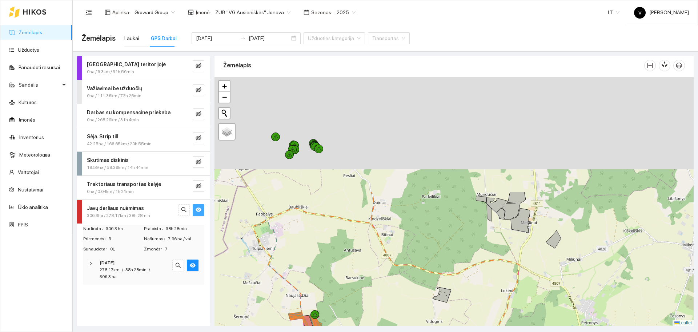
drag, startPoint x: 347, startPoint y: 107, endPoint x: 418, endPoint y: 252, distance: 161.1
click at [418, 252] on div at bounding box center [453, 201] width 479 height 249
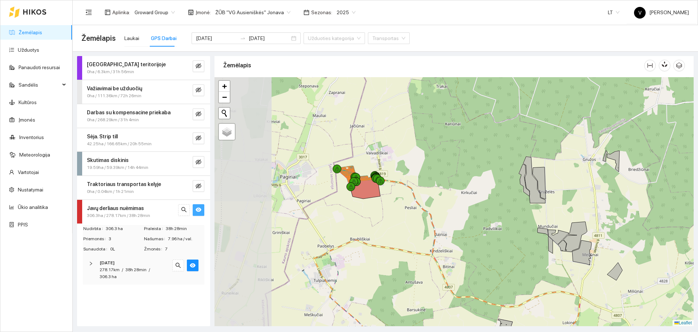
drag, startPoint x: 350, startPoint y: 194, endPoint x: 396, endPoint y: 213, distance: 50.2
click at [396, 213] on div at bounding box center [453, 201] width 479 height 249
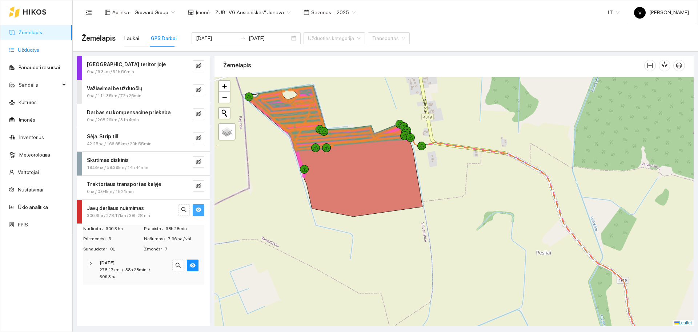
click at [29, 47] on link "Užduotys" at bounding box center [28, 50] width 21 height 6
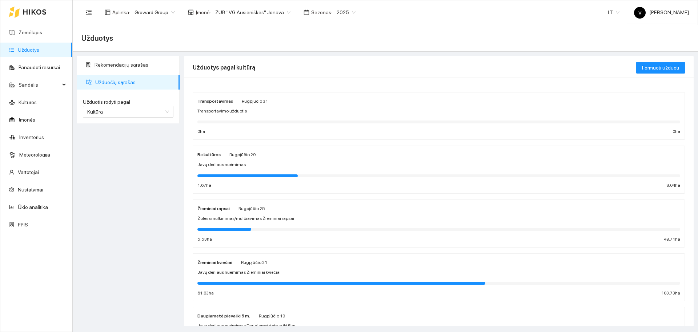
click at [222, 261] on strong "Žieminiai kviečiai" at bounding box center [214, 262] width 35 height 5
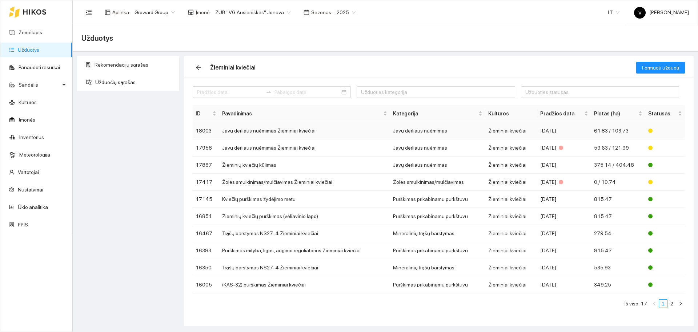
click at [269, 131] on td "Javų derliaus nuėmimas Žieminiai kviečiai" at bounding box center [304, 130] width 171 height 17
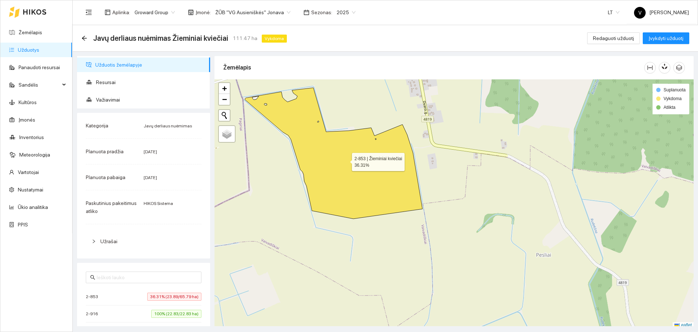
scroll to position [2, 0]
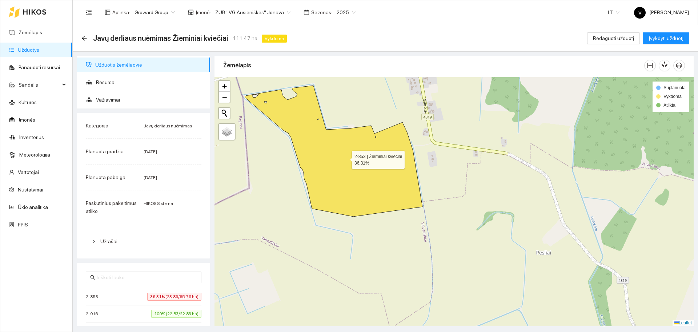
click at [330, 178] on icon at bounding box center [333, 150] width 177 height 131
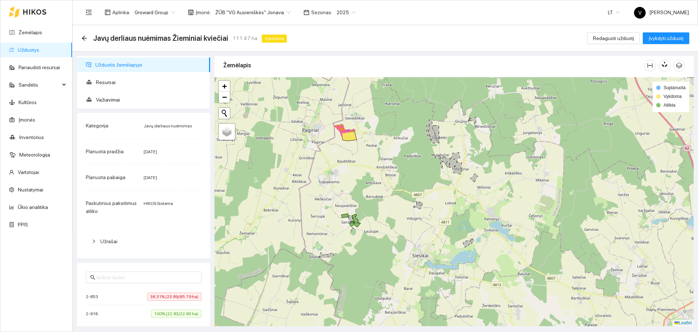
drag, startPoint x: 468, startPoint y: 248, endPoint x: 420, endPoint y: 154, distance: 105.0
click at [420, 154] on div at bounding box center [453, 201] width 479 height 249
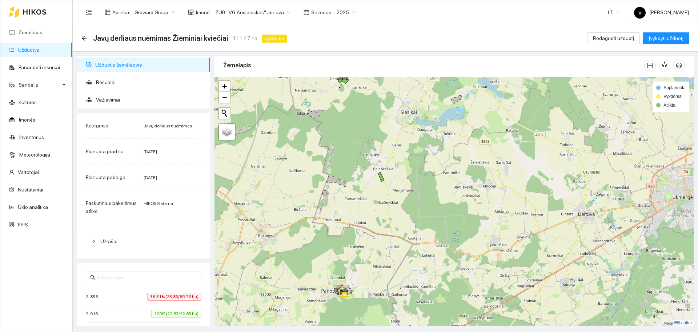
drag, startPoint x: 369, startPoint y: 230, endPoint x: 357, endPoint y: 87, distance: 143.7
click at [357, 87] on div at bounding box center [453, 201] width 479 height 249
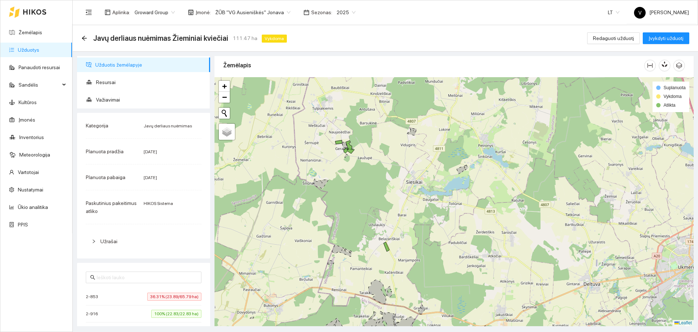
drag, startPoint x: 366, startPoint y: 95, endPoint x: 371, endPoint y: 165, distance: 70.0
click at [371, 165] on div at bounding box center [453, 201] width 479 height 249
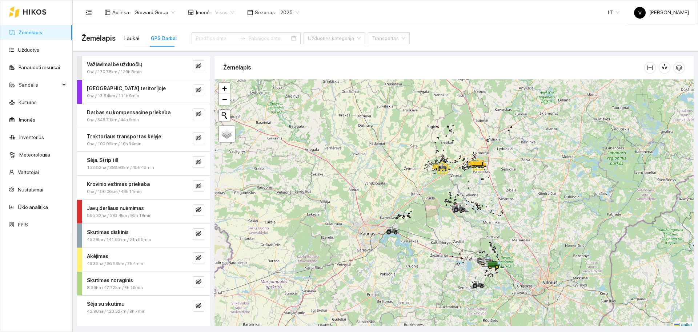
click at [212, 16] on div "Visos" at bounding box center [225, 13] width 28 height 12
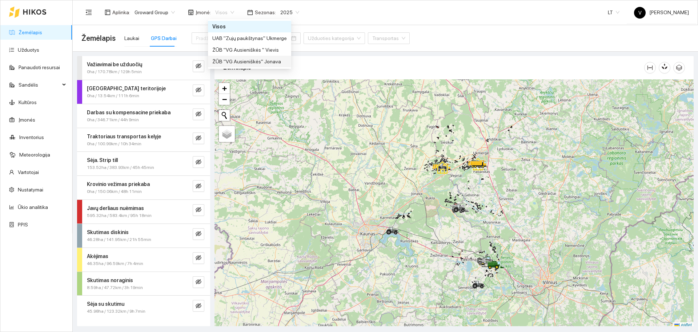
click at [254, 63] on div "ŽŪB "VG Ausieniškės" Jonava" at bounding box center [249, 61] width 75 height 8
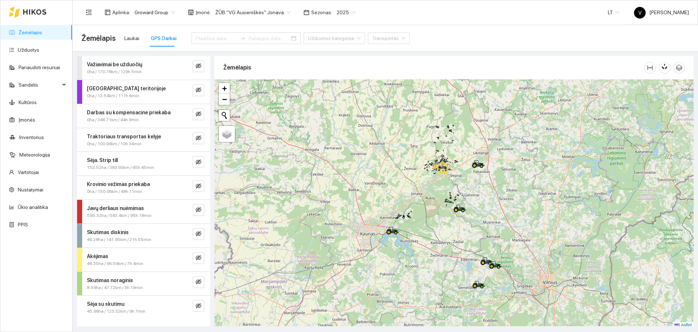
click at [417, 177] on div at bounding box center [453, 203] width 479 height 249
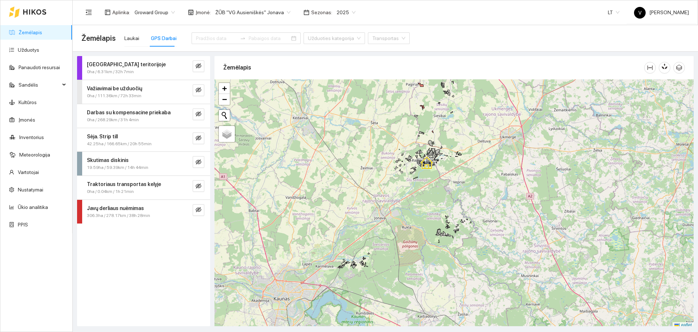
scroll to position [2, 0]
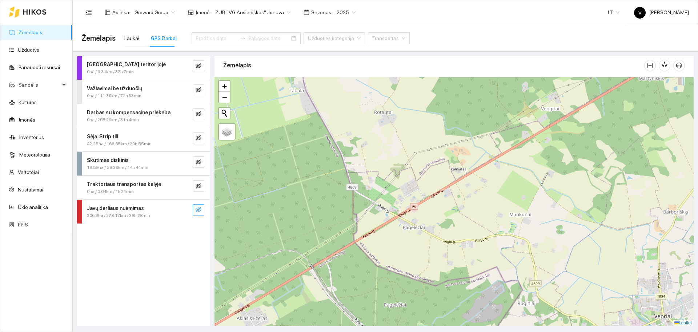
click at [198, 210] on icon "eye-invisible" at bounding box center [199, 209] width 6 height 6
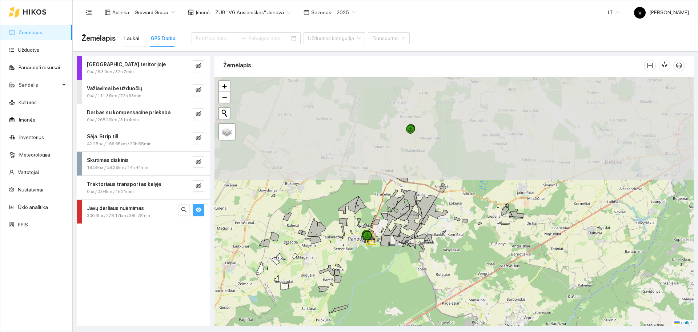
drag, startPoint x: 390, startPoint y: 142, endPoint x: 399, endPoint y: 240, distance: 98.5
click at [402, 269] on div at bounding box center [453, 201] width 479 height 249
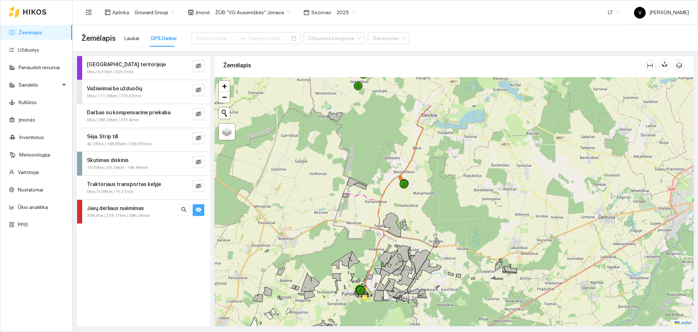
drag, startPoint x: 403, startPoint y: 149, endPoint x: 388, endPoint y: 233, distance: 85.2
click at [388, 233] on div at bounding box center [453, 201] width 479 height 249
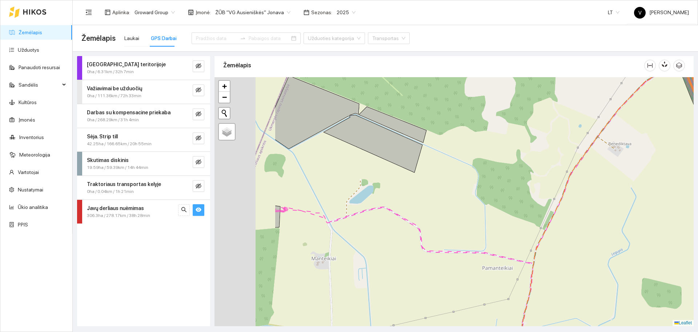
drag, startPoint x: 308, startPoint y: 253, endPoint x: 419, endPoint y: 260, distance: 111.8
click at [418, 261] on div at bounding box center [453, 201] width 479 height 249
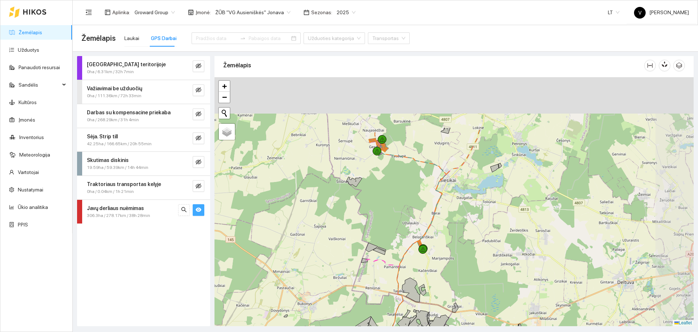
drag, startPoint x: 465, startPoint y: 131, endPoint x: 419, endPoint y: 228, distance: 107.0
click at [419, 228] on div at bounding box center [453, 201] width 479 height 249
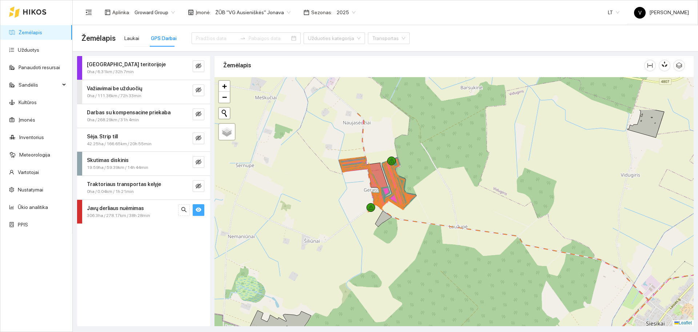
drag, startPoint x: 400, startPoint y: 175, endPoint x: 421, endPoint y: 208, distance: 39.2
click at [423, 215] on div at bounding box center [453, 201] width 479 height 249
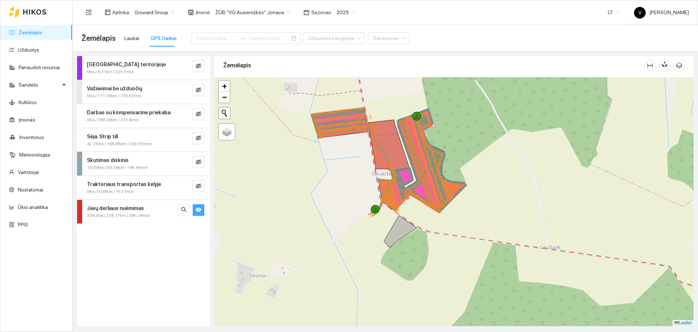
drag, startPoint x: 430, startPoint y: 170, endPoint x: 482, endPoint y: 166, distance: 52.1
click at [492, 169] on div at bounding box center [453, 201] width 479 height 249
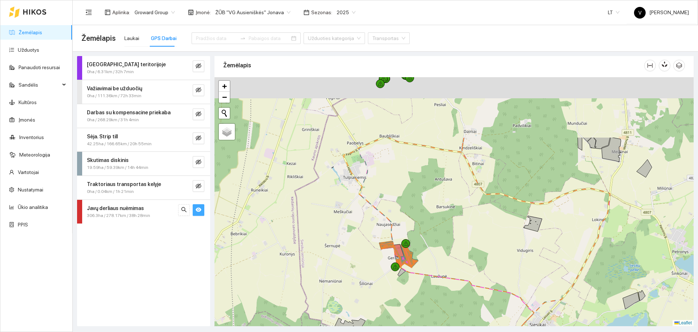
drag, startPoint x: 392, startPoint y: 135, endPoint x: 395, endPoint y: 269, distance: 134.2
click at [395, 269] on div at bounding box center [453, 201] width 479 height 249
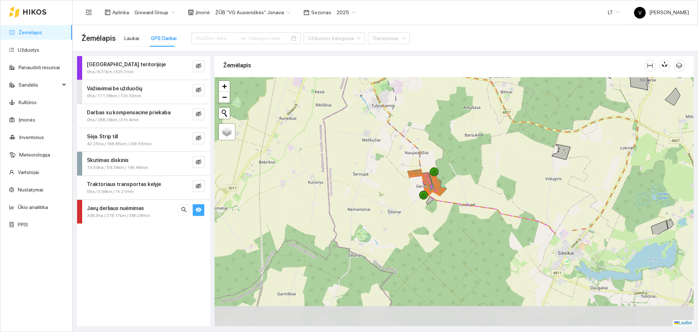
drag, startPoint x: 523, startPoint y: 231, endPoint x: 540, endPoint y: 114, distance: 118.7
click at [540, 114] on div at bounding box center [453, 201] width 479 height 249
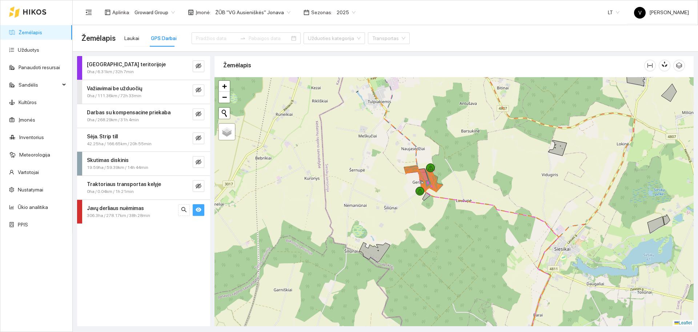
drag, startPoint x: 573, startPoint y: 133, endPoint x: 554, endPoint y: 103, distance: 35.4
click at [554, 103] on div at bounding box center [453, 201] width 479 height 249
